Goal: Information Seeking & Learning: Check status

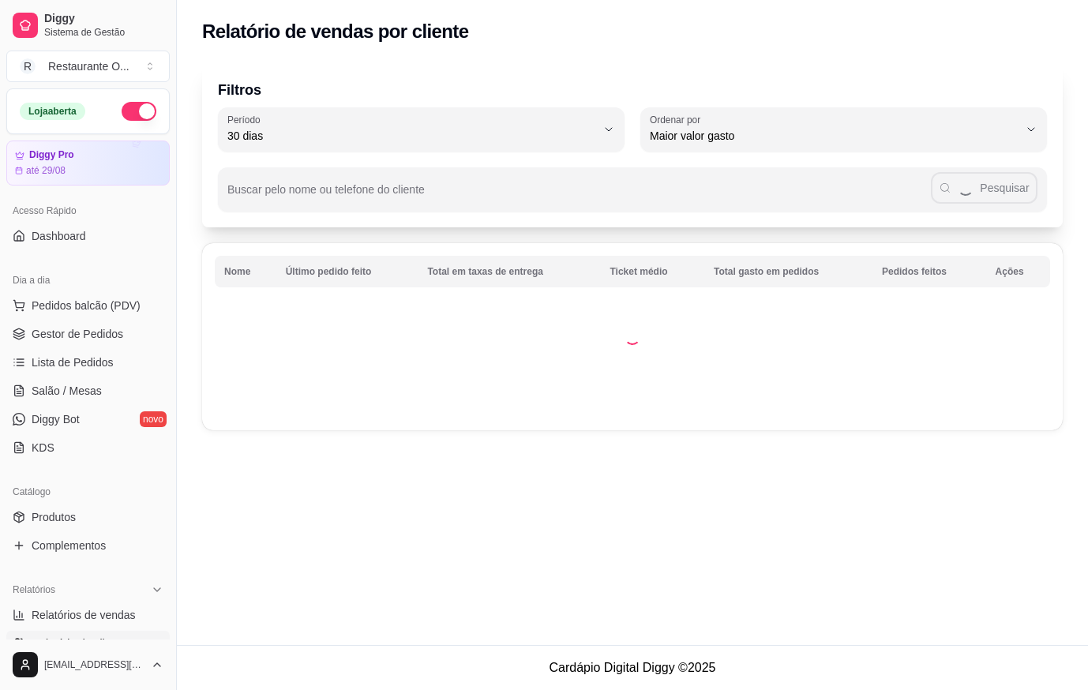
select select "30"
select select "HIGHEST_TOTAL_SPENT_WITH_ORDERS"
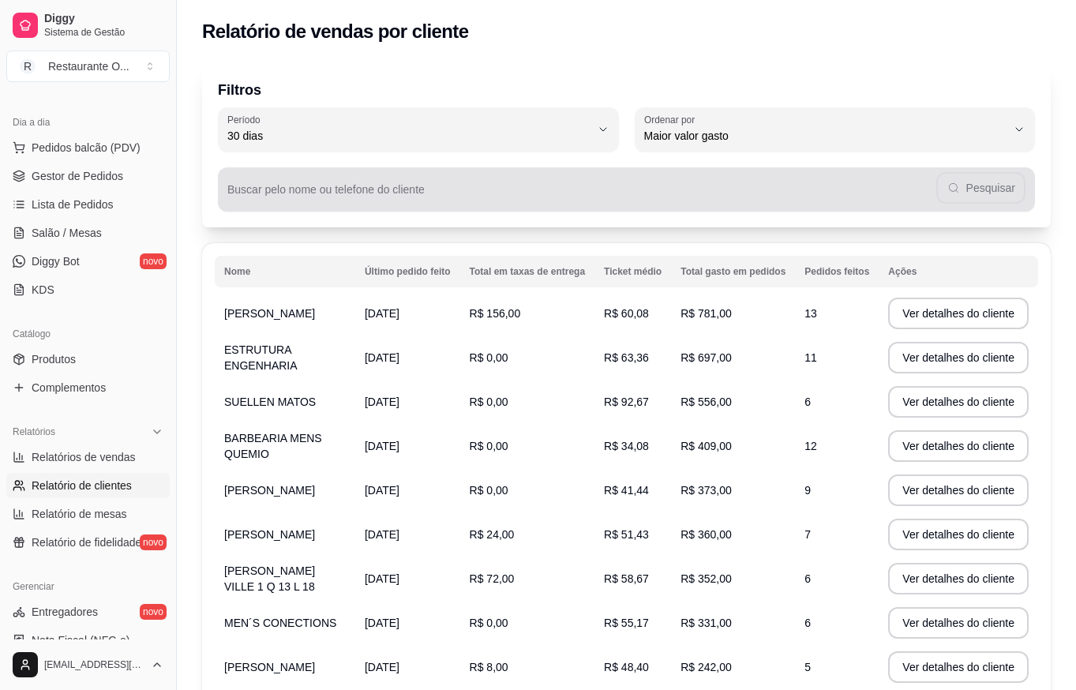
click at [381, 170] on div "Buscar pelo nome ou telefone do cliente Pesquisar" at bounding box center [626, 189] width 817 height 44
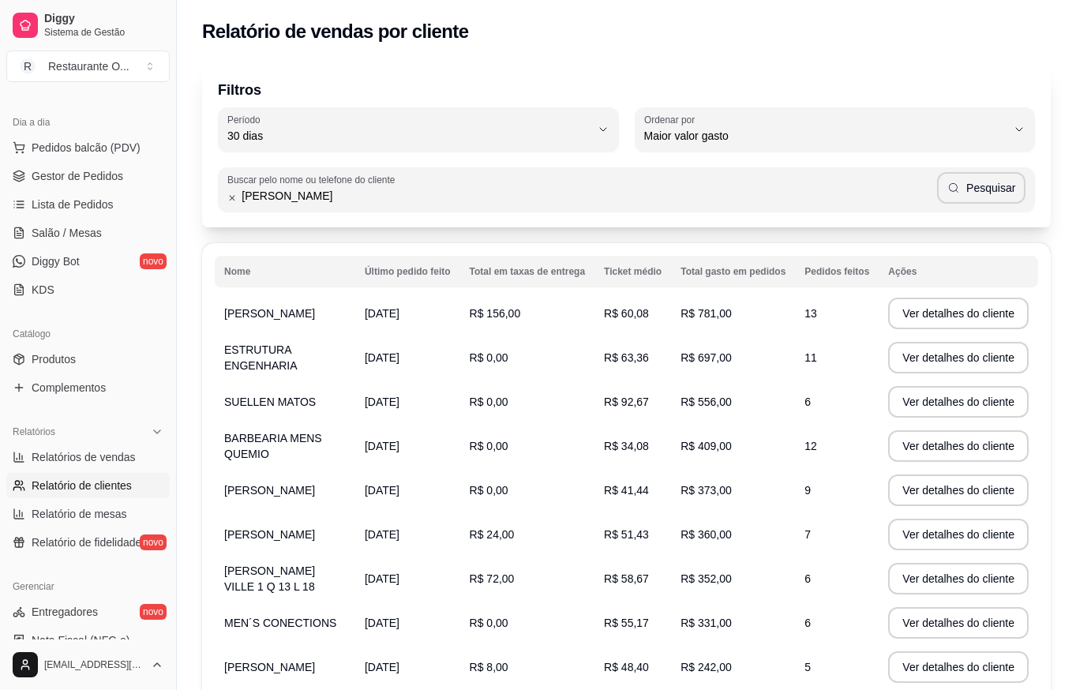
type input "[PERSON_NAME]"
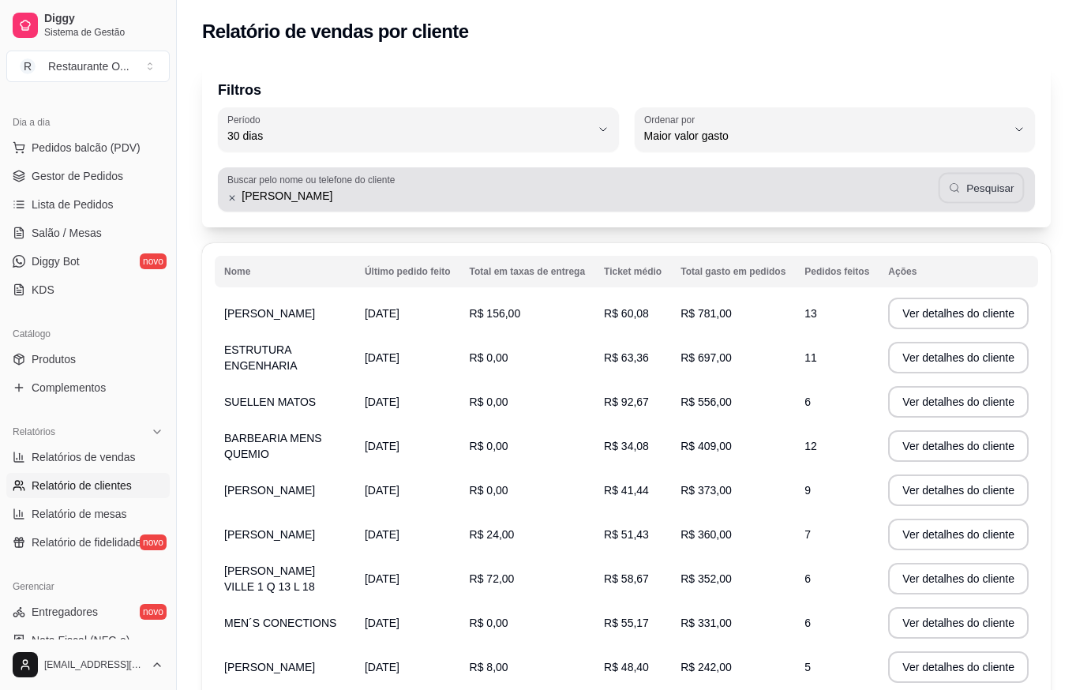
click at [950, 197] on button "Pesquisar" at bounding box center [981, 188] width 85 height 31
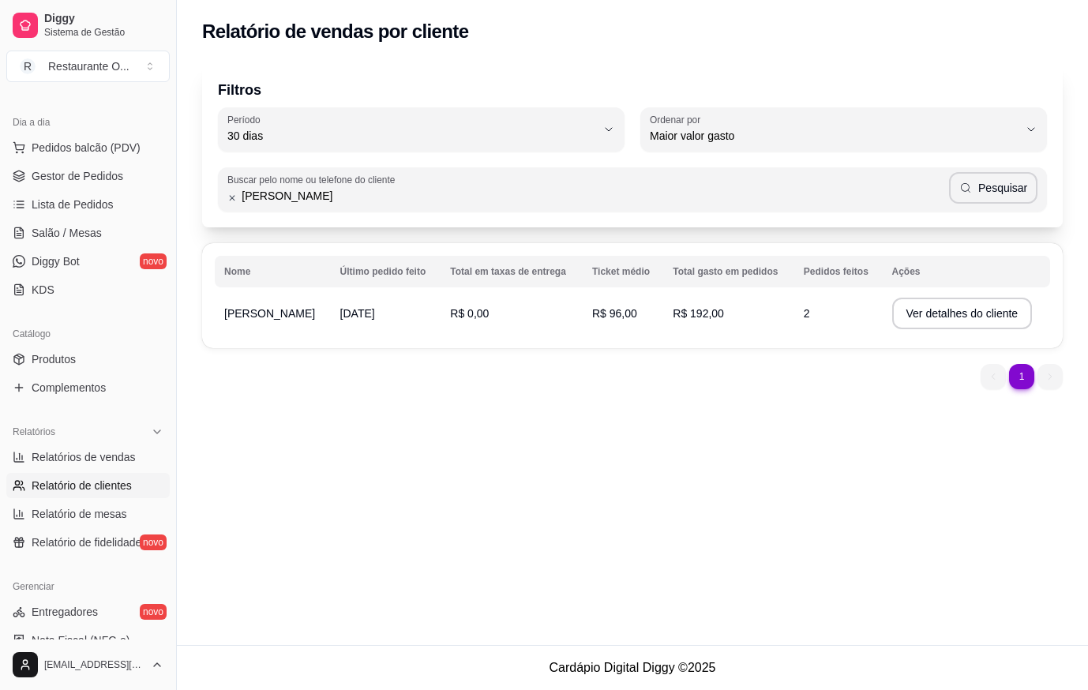
click at [726, 321] on td "R$ 192,00" at bounding box center [728, 313] width 131 height 44
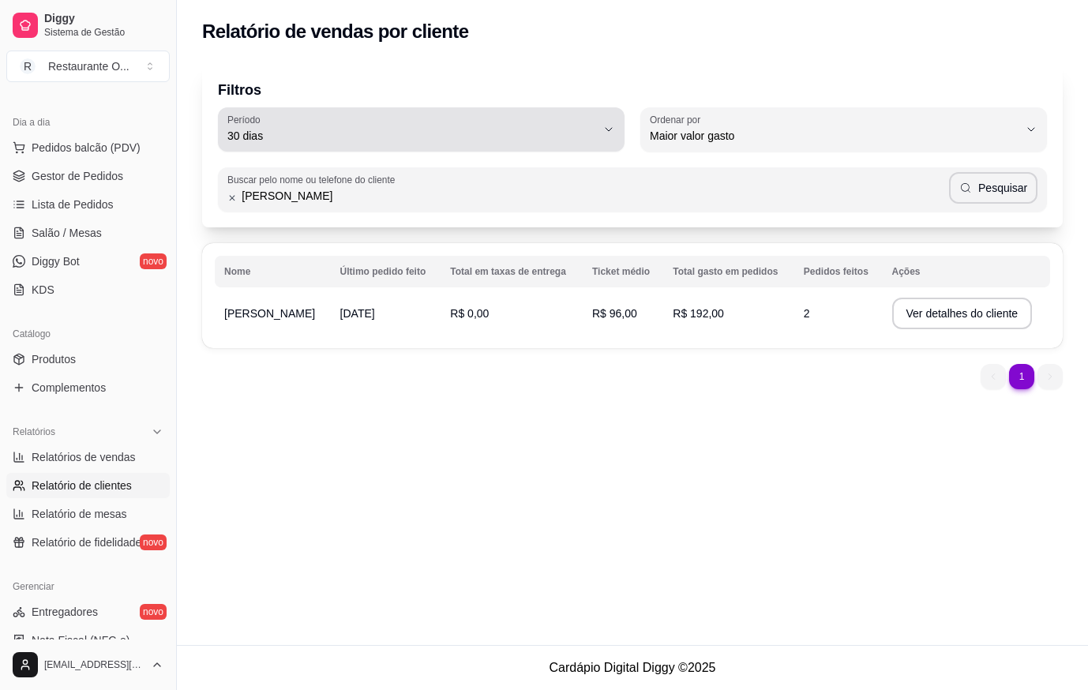
click at [610, 125] on icon "button" at bounding box center [608, 129] width 13 height 13
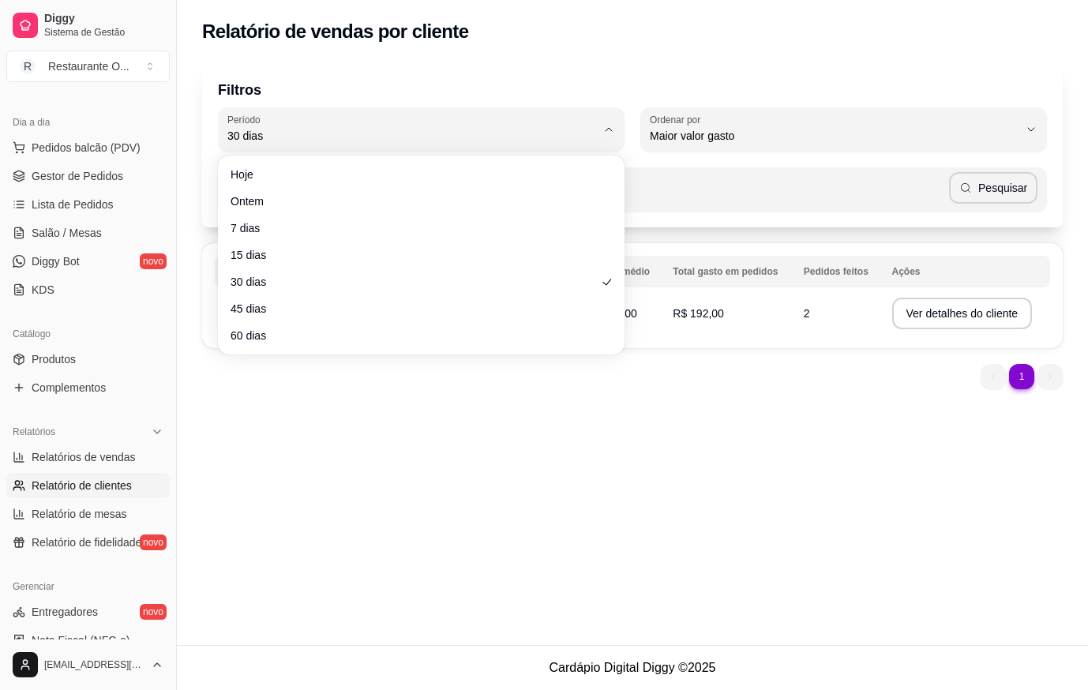
click at [333, 295] on ul "Hoje Ontem 7 dias 15 dias 30 dias 45 dias 60 dias" at bounding box center [421, 255] width 394 height 186
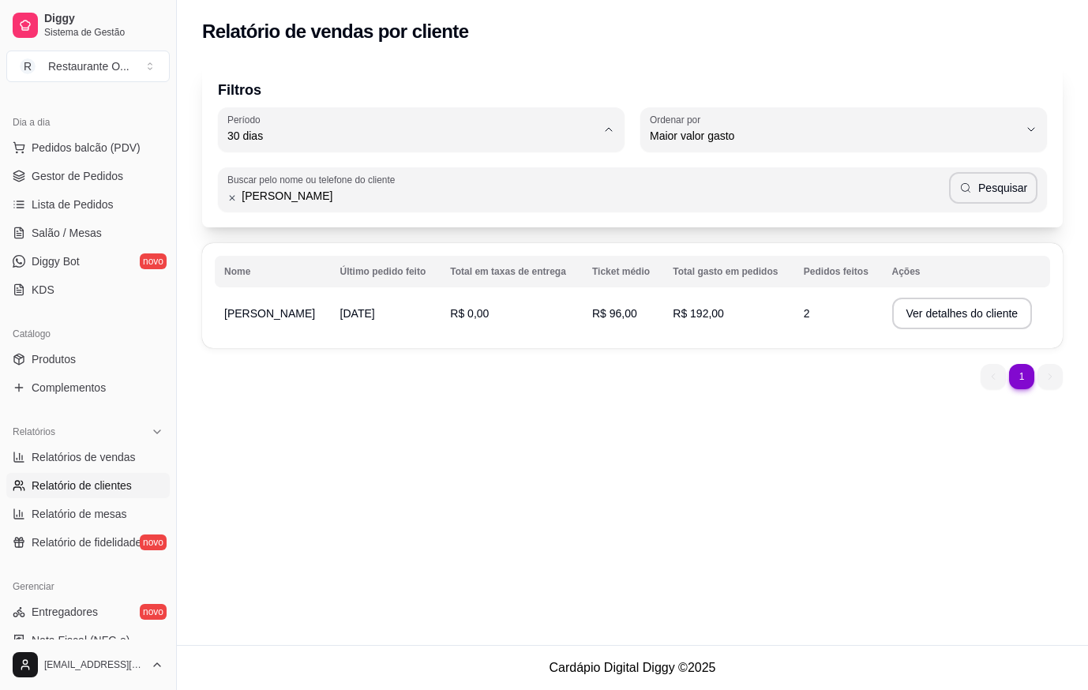
click at [505, 420] on div "Relatório de vendas por cliente Filtros 30 Período Hoje Ontem 7 dias 15 dias 30…" at bounding box center [632, 322] width 911 height 645
click at [926, 319] on button "Ver detalhes do cliente" at bounding box center [962, 314] width 141 height 32
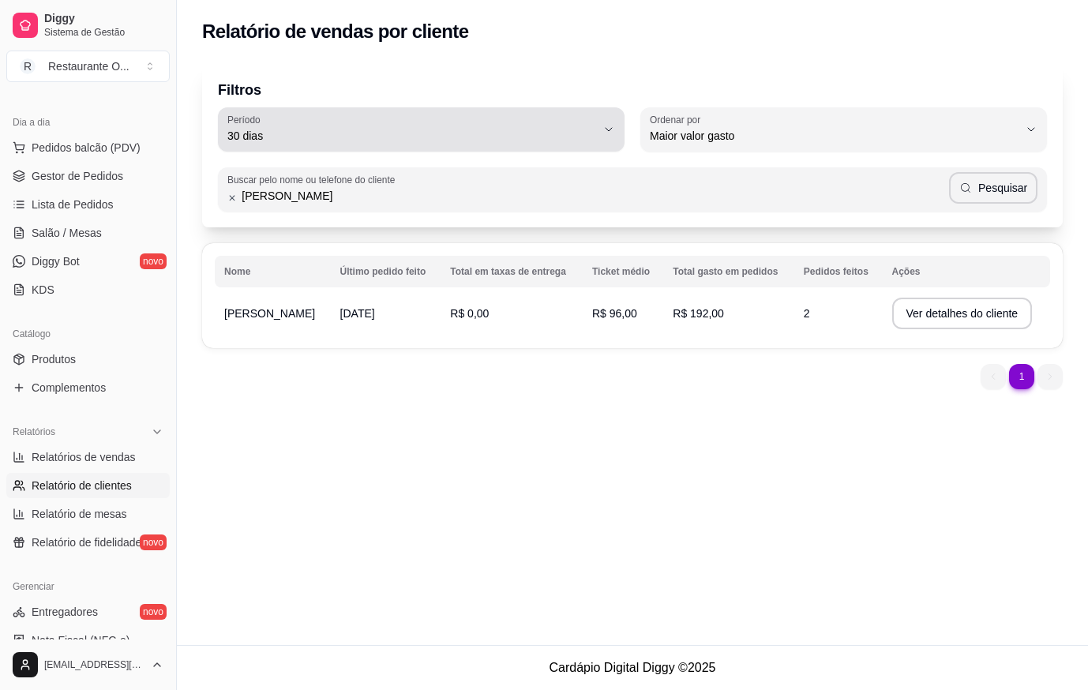
click at [316, 130] on span "30 dias" at bounding box center [411, 136] width 369 height 16
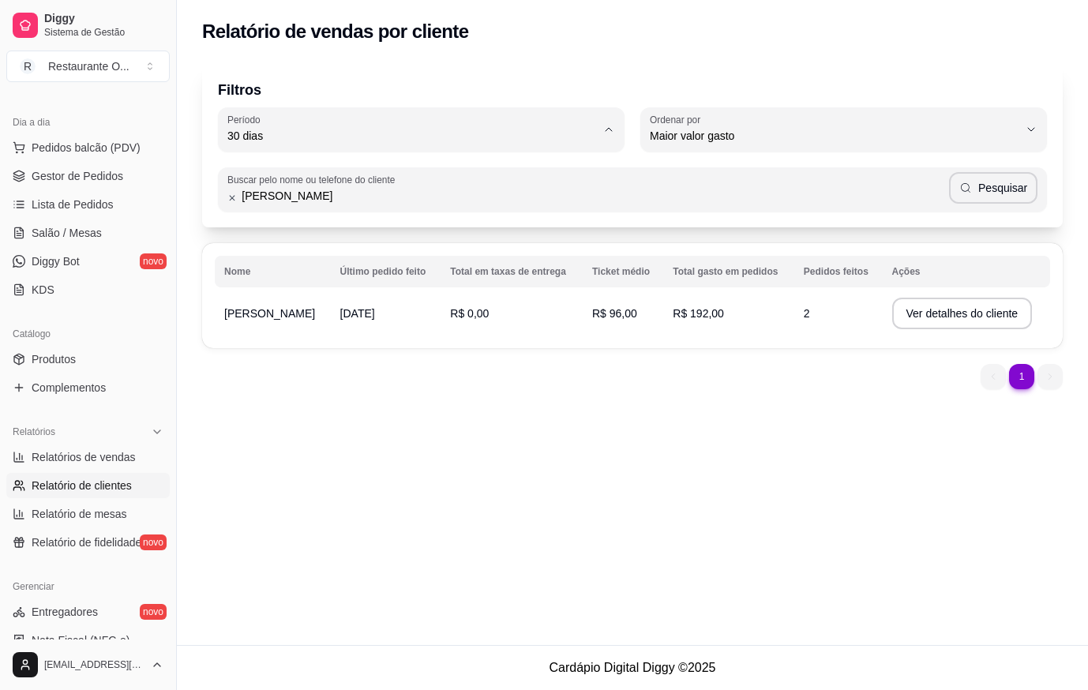
click at [282, 336] on span "60 dias" at bounding box center [413, 328] width 351 height 15
type input "60"
select select "60"
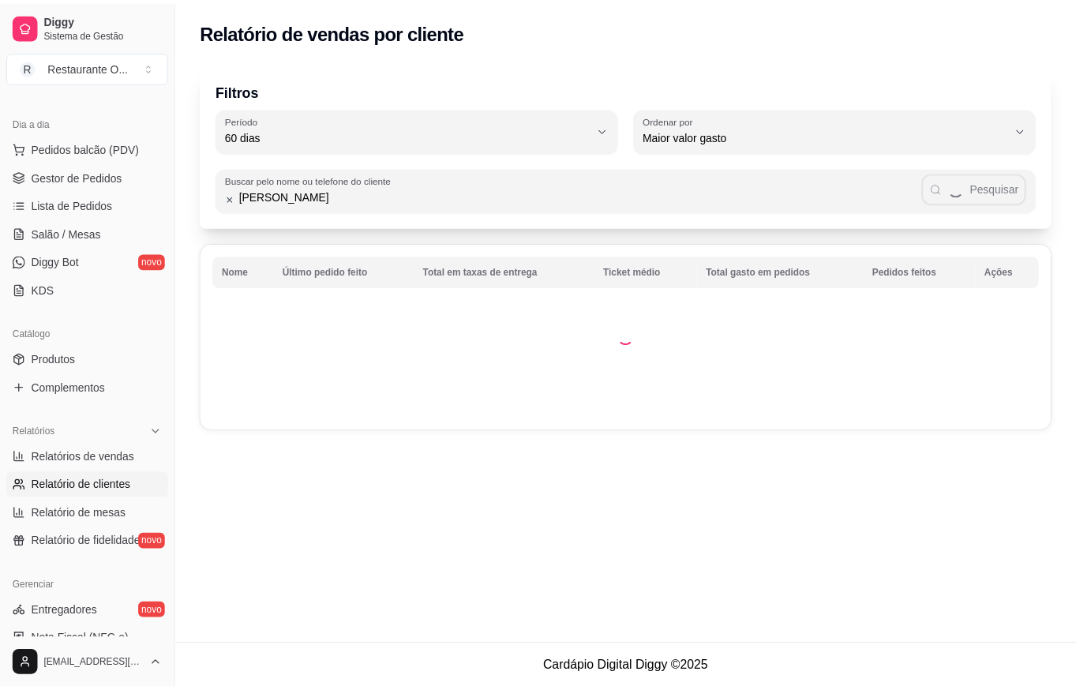
scroll to position [15, 0]
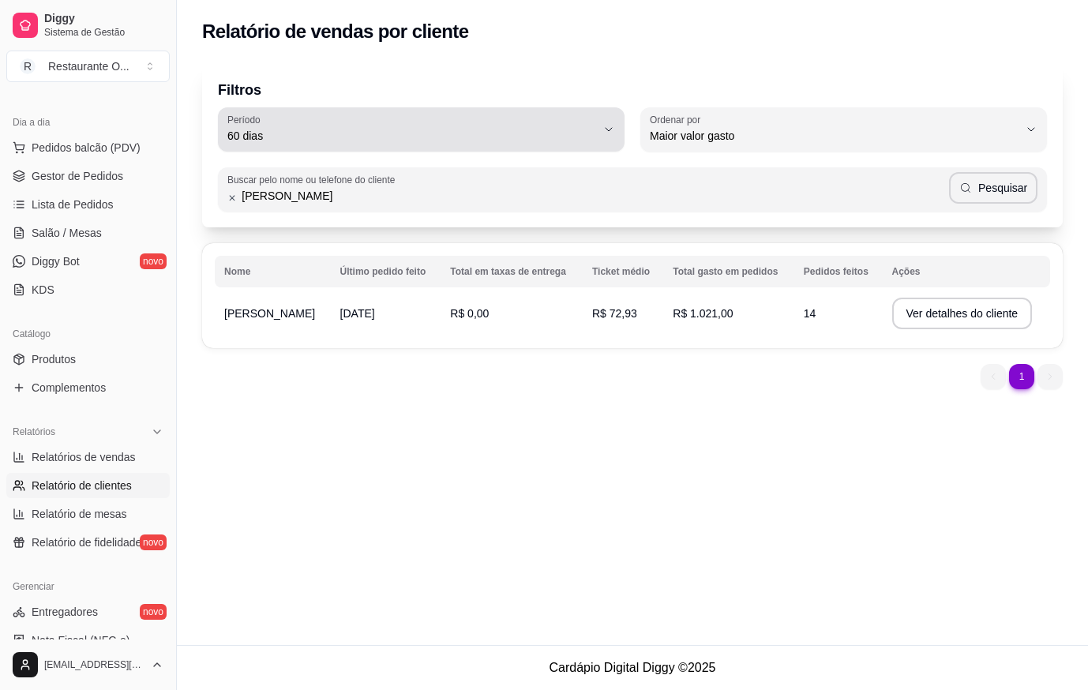
click at [591, 122] on div "60 dias" at bounding box center [411, 130] width 369 height 32
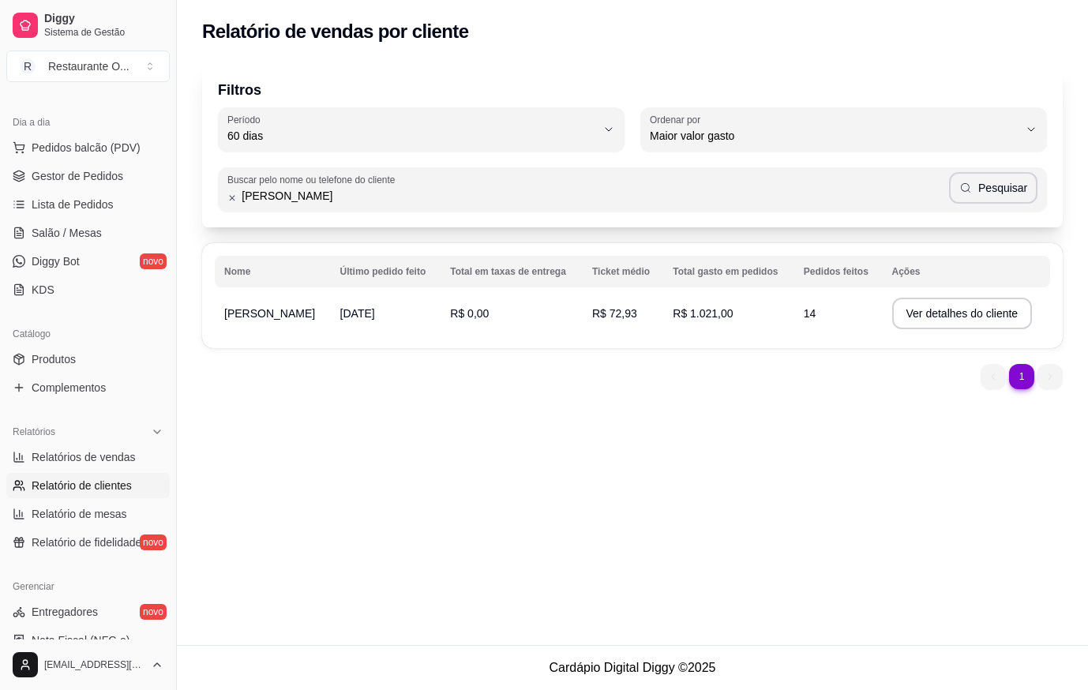
click at [1002, 510] on div "Relatório de vendas por cliente Filtros 60 Período Hoje Ontem 7 dias 15 dias 30…" at bounding box center [632, 322] width 911 height 645
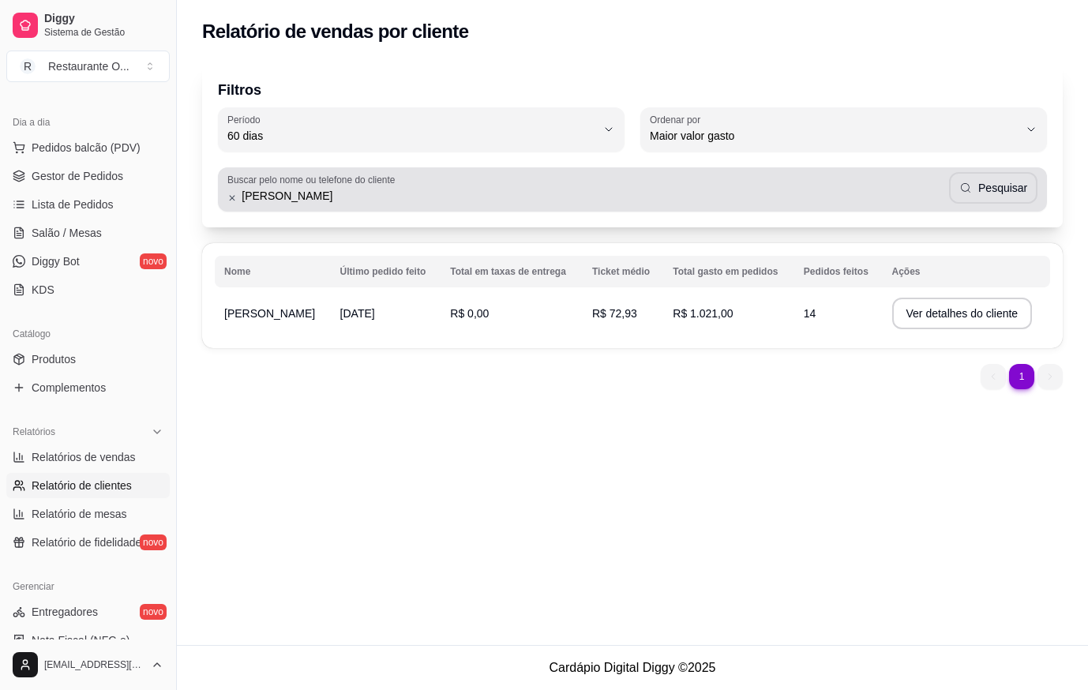
click at [235, 204] on div "[PERSON_NAME]" at bounding box center [632, 190] width 810 height 32
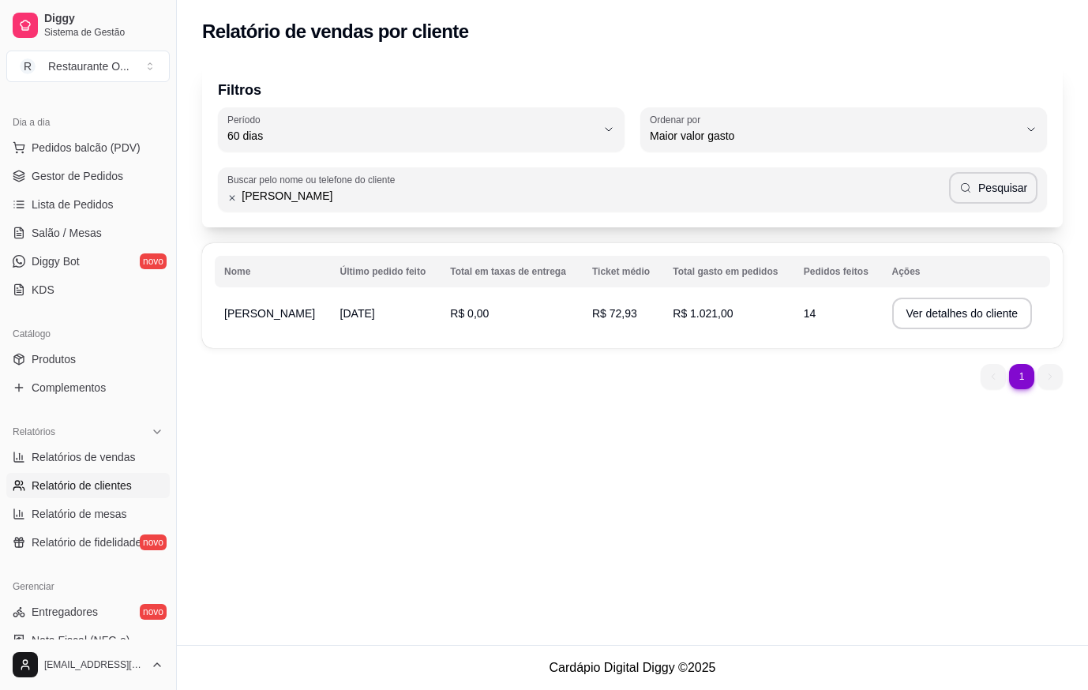
click at [225, 194] on div "Buscar pelo nome ou telefone do cliente [PERSON_NAME]" at bounding box center [632, 189] width 829 height 44
click at [226, 201] on div "Buscar pelo nome ou telefone do cliente [PERSON_NAME]" at bounding box center [632, 189] width 829 height 44
click at [230, 199] on icon at bounding box center [231, 198] width 9 height 11
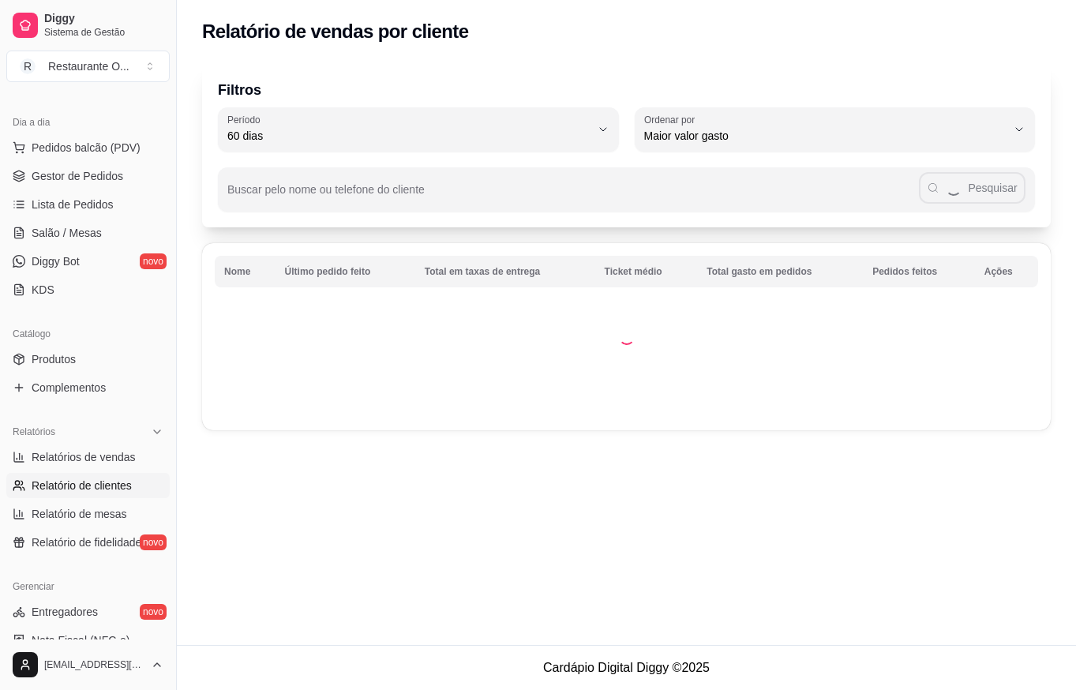
scroll to position [0, 0]
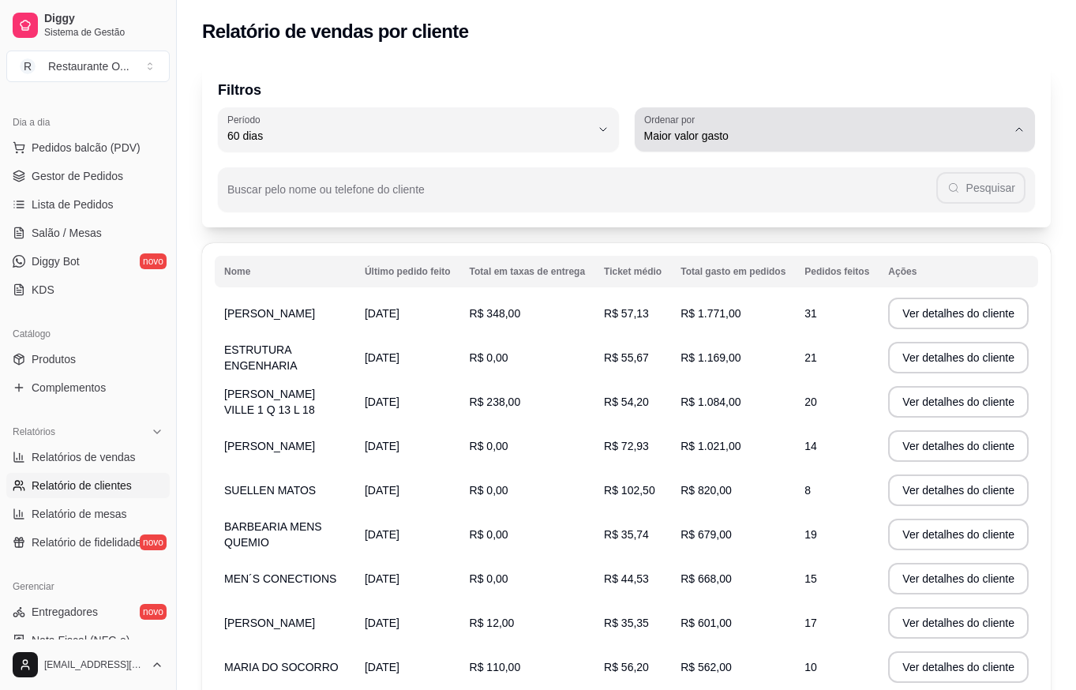
click at [738, 133] on span "Maior valor gasto" at bounding box center [825, 136] width 363 height 16
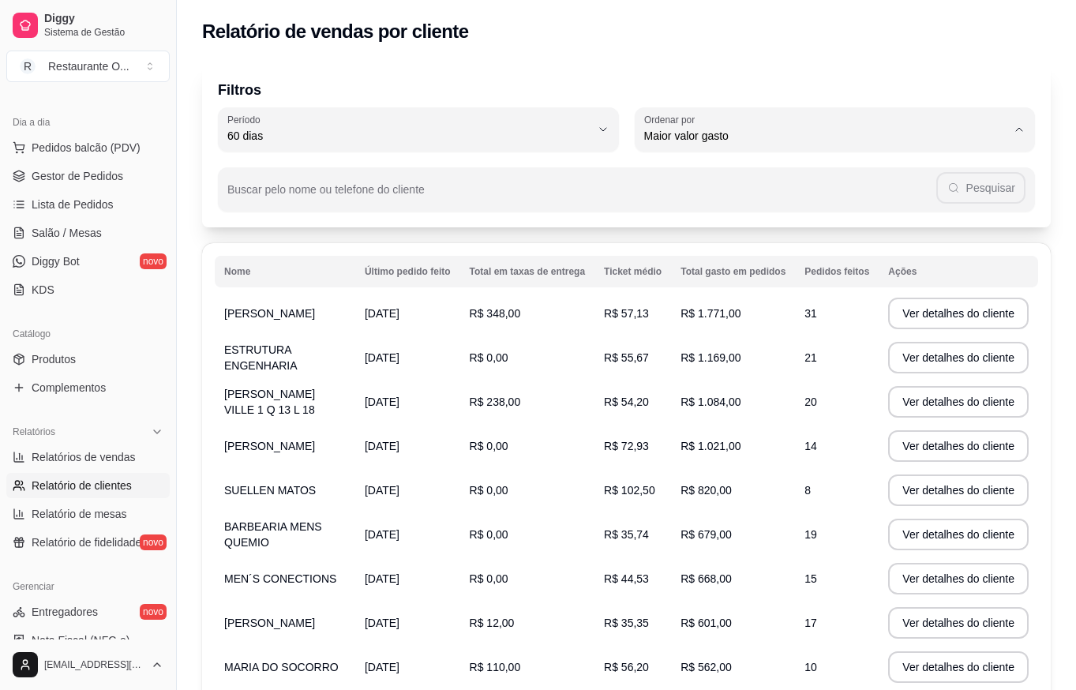
click at [1051, 138] on div "Filtros 60 Período Hoje Ontem 7 dias 15 dias 30 dias 45 dias 60 dias Período 60…" at bounding box center [626, 430] width 899 height 753
click at [687, 37] on div "Relatório de vendas por cliente" at bounding box center [626, 31] width 849 height 25
drag, startPoint x: 720, startPoint y: 65, endPoint x: 646, endPoint y: 59, distance: 74.4
click at [646, 59] on div "Filtros 60 Período Hoje Ontem 7 dias 15 dias 30 dias 45 dias 60 dias Período 60…" at bounding box center [626, 430] width 899 height 753
click at [609, 61] on div "Filtros 60 Período Hoje Ontem 7 dias 15 dias 30 dias 45 dias 60 dias Período 60…" at bounding box center [626, 430] width 899 height 753
